Goal: Transaction & Acquisition: Subscribe to service/newsletter

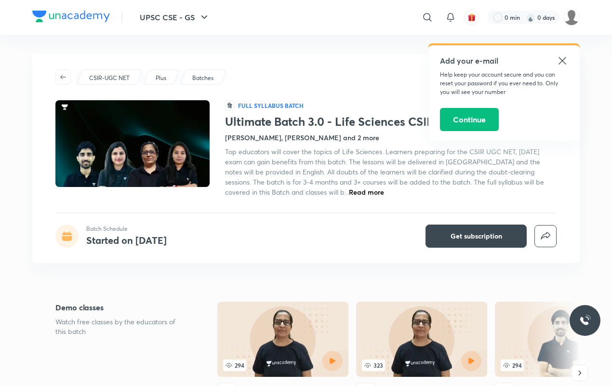
click at [564, 61] on icon at bounding box center [563, 61] width 12 height 12
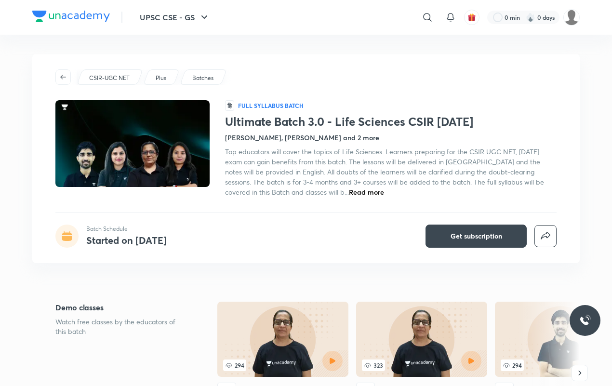
click at [245, 138] on h4 "[PERSON_NAME], [PERSON_NAME] and 2 more" at bounding box center [302, 138] width 154 height 10
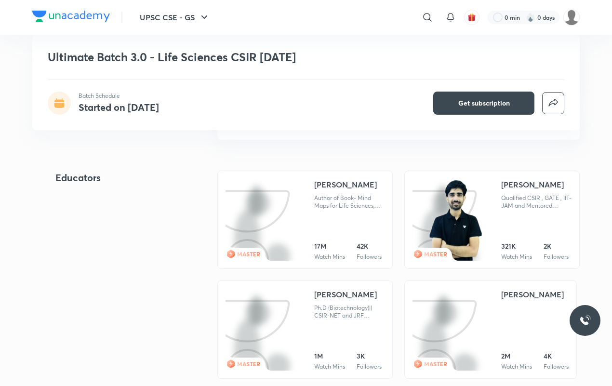
scroll to position [885, 0]
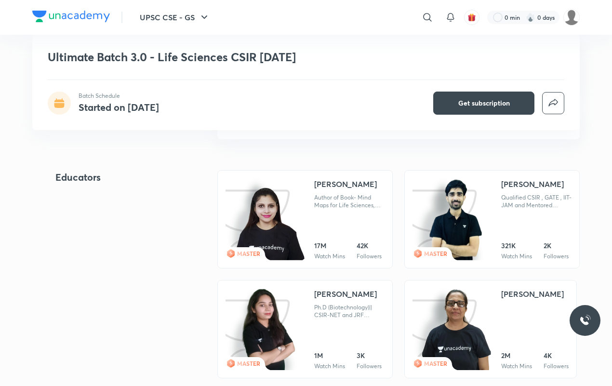
click at [299, 241] on img at bounding box center [269, 223] width 73 height 75
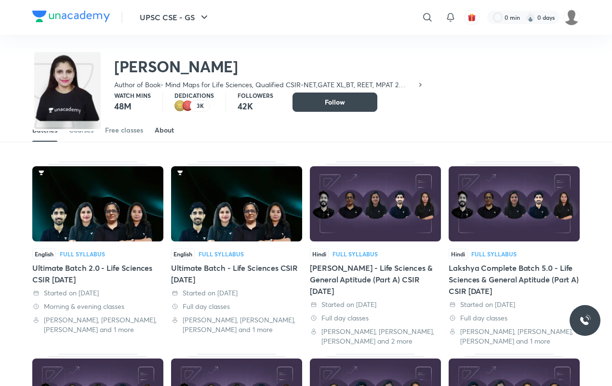
click at [165, 137] on link "About" at bounding box center [164, 130] width 19 height 23
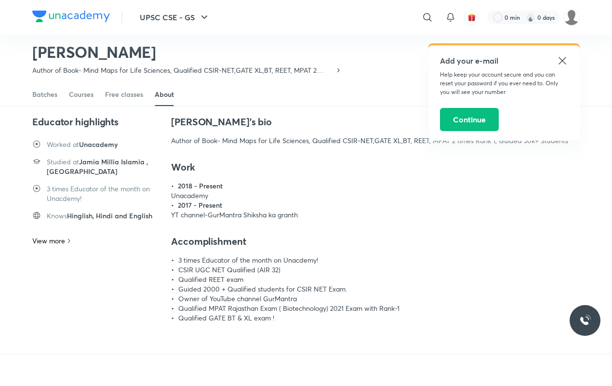
click at [560, 58] on icon at bounding box center [563, 61] width 12 height 12
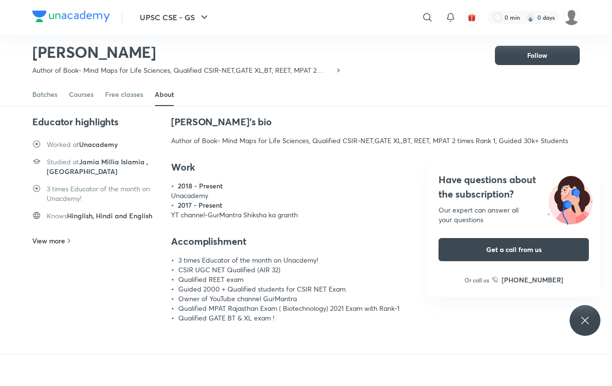
click at [587, 316] on icon at bounding box center [585, 321] width 12 height 12
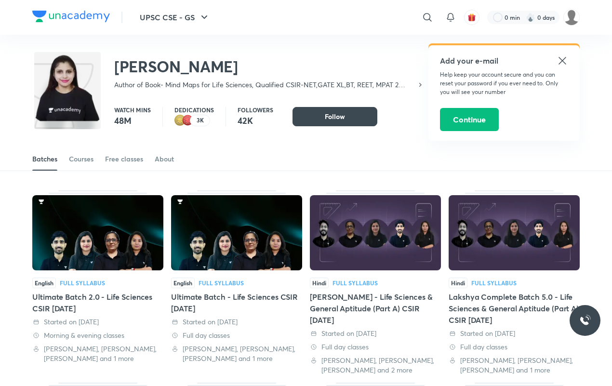
click at [568, 56] on icon at bounding box center [563, 61] width 12 height 12
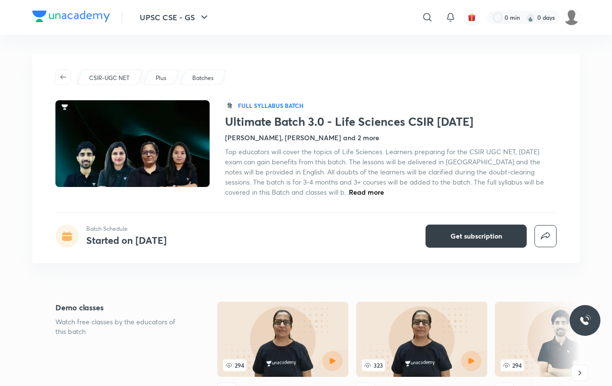
click at [459, 229] on button "Get subscription" at bounding box center [475, 236] width 101 height 23
